Goal: Information Seeking & Learning: Find specific fact

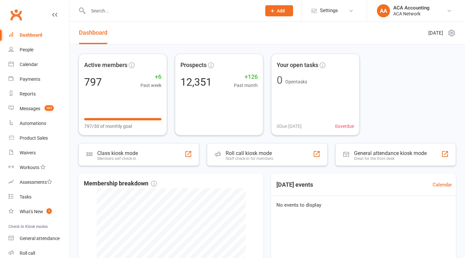
click at [429, 66] on div "Active members 797 +6 Past week 797/30 of monthly goal Prospects 12,351 +126 Pa…" at bounding box center [267, 95] width 377 height 82
click at [105, 11] on input "text" at bounding box center [171, 10] width 171 height 9
click at [136, 9] on input "text" at bounding box center [171, 10] width 171 height 9
paste input "[PERSON_NAME]"
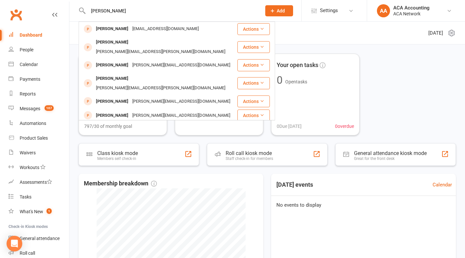
click at [135, 9] on input "[PERSON_NAME]" at bounding box center [171, 10] width 171 height 9
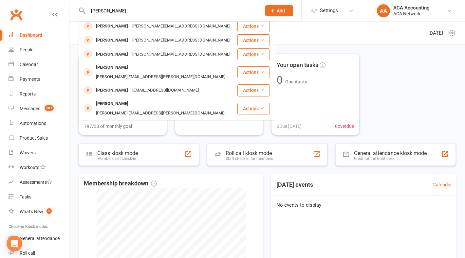
click at [127, 72] on tbody "[PERSON_NAME] [EMAIL_ADDRESS][DOMAIN_NAME] Actions [PERSON_NAME] [PERSON_NAME][…" at bounding box center [177, 51] width 196 height 322
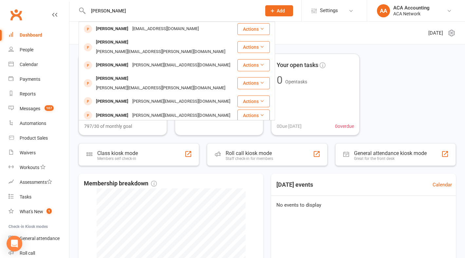
click at [154, 12] on input "[PERSON_NAME]" at bounding box center [171, 10] width 171 height 9
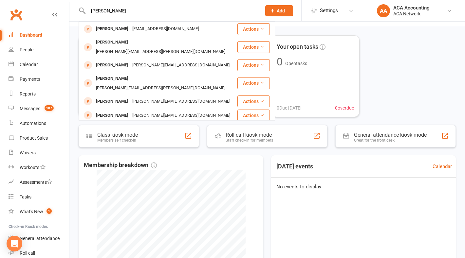
scroll to position [15, 0]
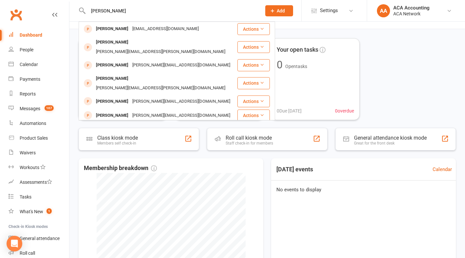
drag, startPoint x: 134, startPoint y: 10, endPoint x: 80, endPoint y: 6, distance: 54.2
click at [80, 6] on div "[PERSON_NAME] [PERSON_NAME] [EMAIL_ADDRESS][DOMAIN_NAME] Actions [PERSON_NAME] …" at bounding box center [168, 10] width 178 height 21
paste input "Heritage Hardwood Floor Co."
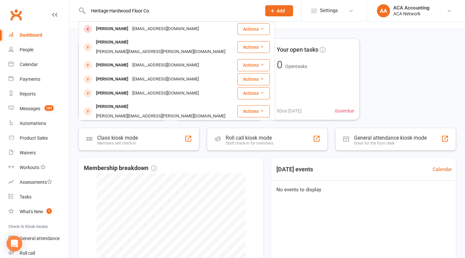
type input "Heritage Hardwood Floor Co."
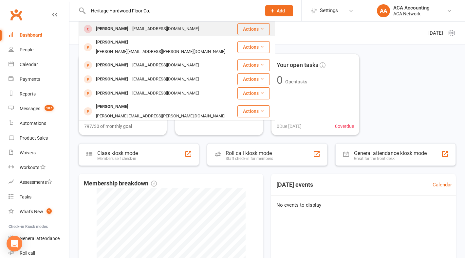
scroll to position [0, 0]
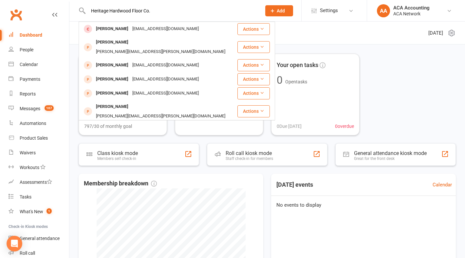
click at [156, 27] on div "[EMAIL_ADDRESS][DOMAIN_NAME]" at bounding box center [165, 28] width 70 height 9
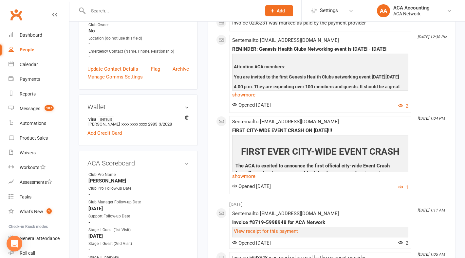
scroll to position [261, 0]
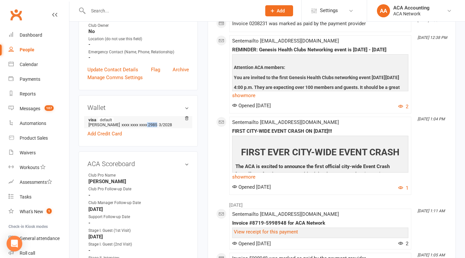
drag, startPoint x: 137, startPoint y: 130, endPoint x: 148, endPoint y: 132, distance: 10.9
click at [148, 128] on li "visa default [PERSON_NAME] S xxxx xxxx xxxx 2985 3/2028" at bounding box center [137, 122] width 101 height 12
copy span "2985"
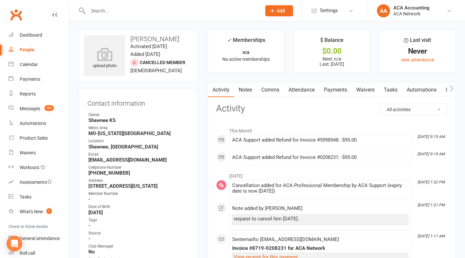
scroll to position [0, 0]
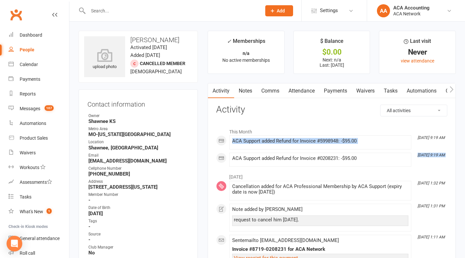
drag, startPoint x: 230, startPoint y: 138, endPoint x: 329, endPoint y: 152, distance: 100.0
click at [329, 152] on div "This Month [DATE] 9:19 AM ACA Support added Refund for Invoice #5998948: -$95.0…" at bounding box center [331, 146] width 231 height 42
drag, startPoint x: 329, startPoint y: 152, endPoint x: 351, endPoint y: 144, distance: 23.3
click at [351, 144] on div "This Month [DATE] 9:19 AM ACA Support added Refund for Invoice #5998948: -$95.0…" at bounding box center [331, 146] width 231 height 42
drag, startPoint x: 232, startPoint y: 138, endPoint x: 365, endPoint y: 159, distance: 134.5
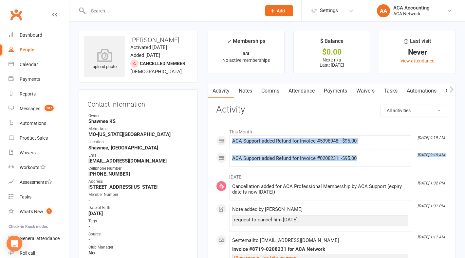
copy div "ACA Support added Refund for Invoice #5998948: -$95.00 [DATE] 9:19 AM ACA Suppo…"
